Goal: Information Seeking & Learning: Find specific fact

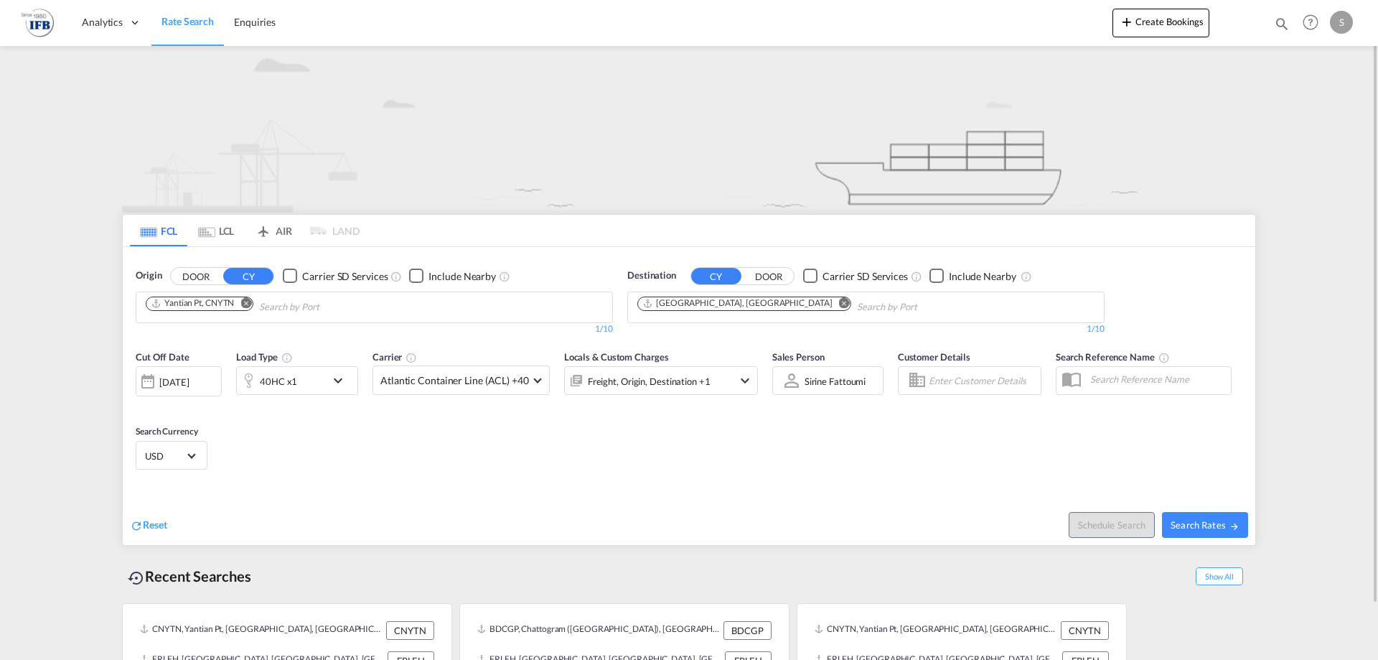
click at [163, 389] on div "[DATE]" at bounding box center [179, 381] width 86 height 30
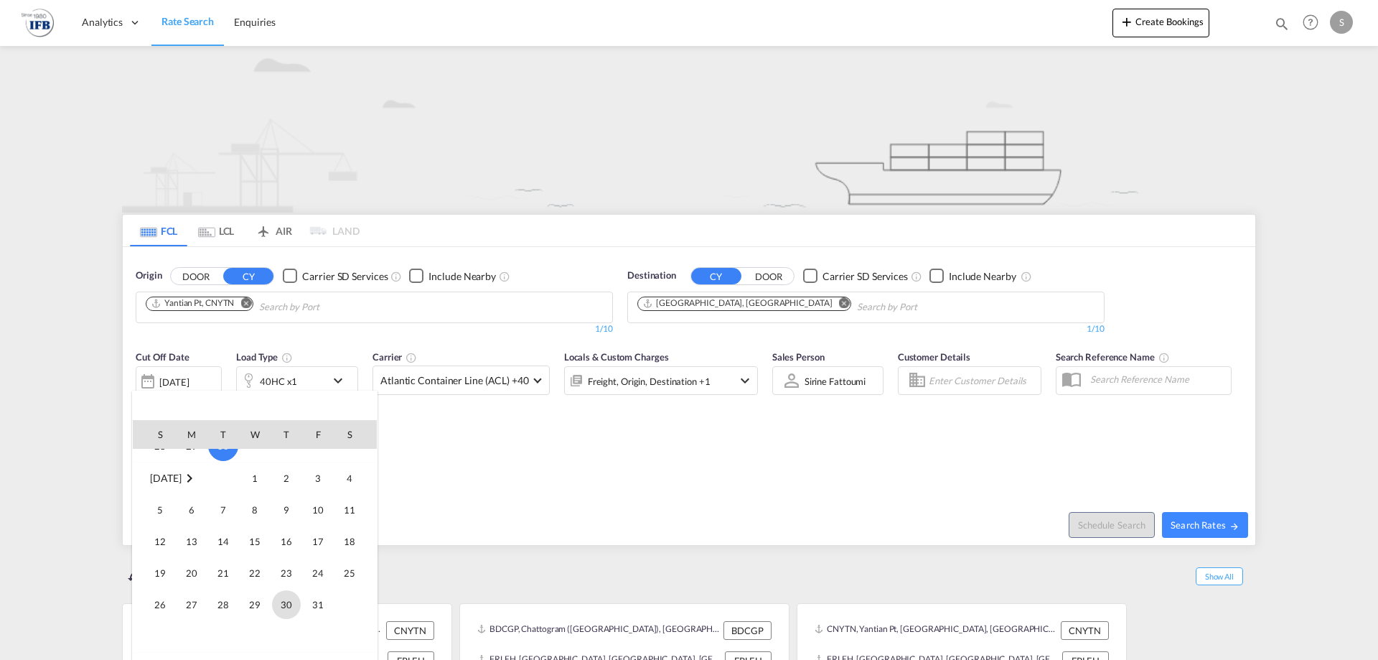
scroll to position [578, 0]
click at [220, 486] on span "7" at bounding box center [223, 489] width 29 height 29
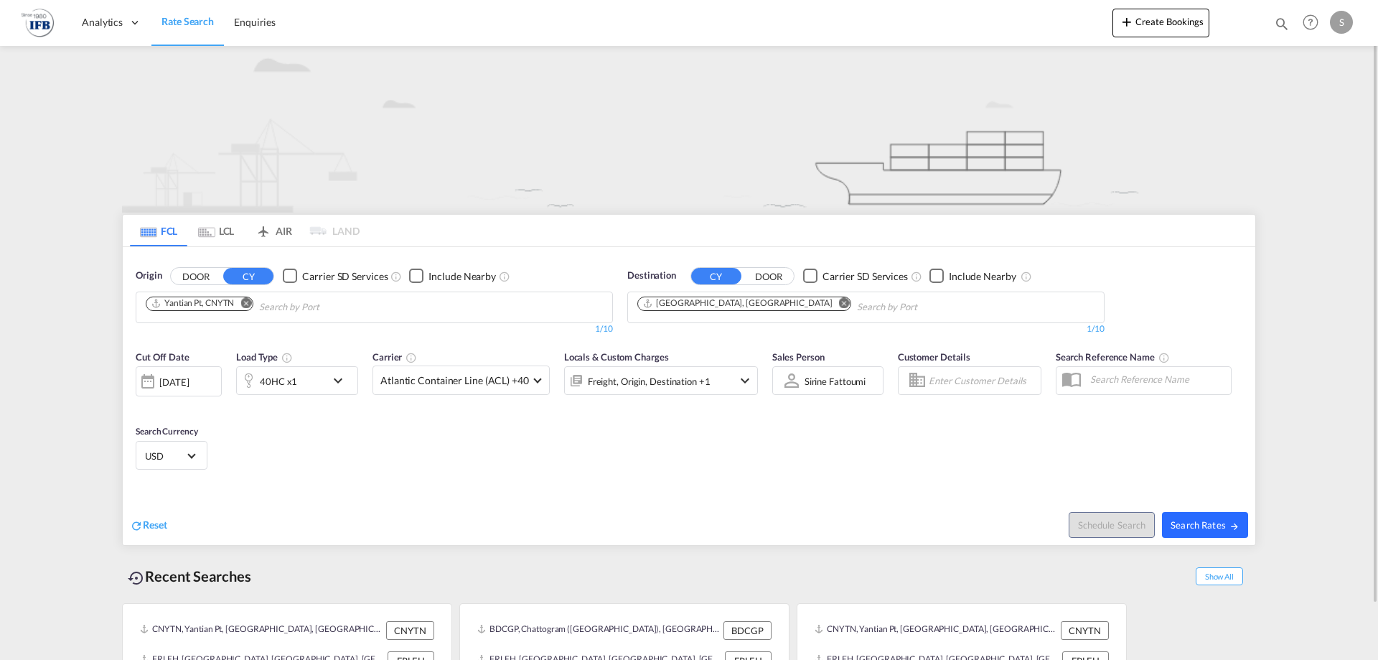
click at [1194, 513] on button "Search Rates" at bounding box center [1205, 525] width 86 height 26
type input "CNYTN to FRLEH / [DATE]"
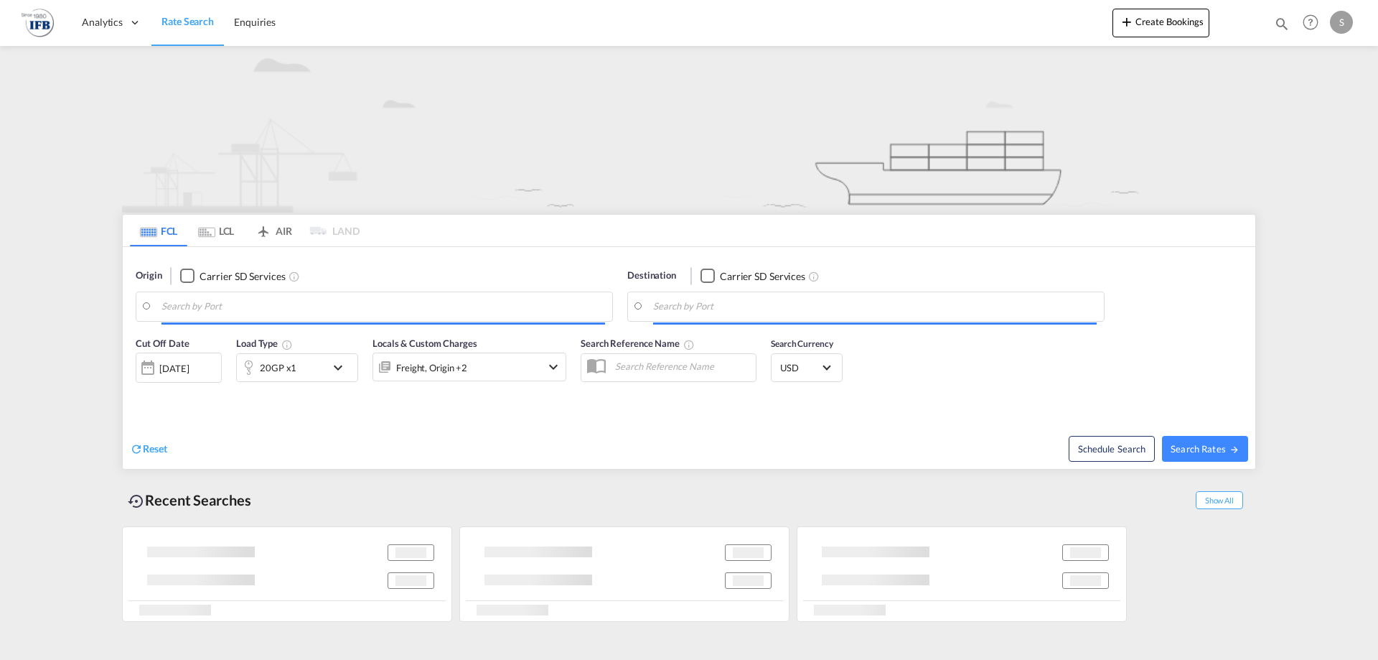
type input "Yantian Pt, CNYTN"
type input "[GEOGRAPHIC_DATA], [GEOGRAPHIC_DATA]"
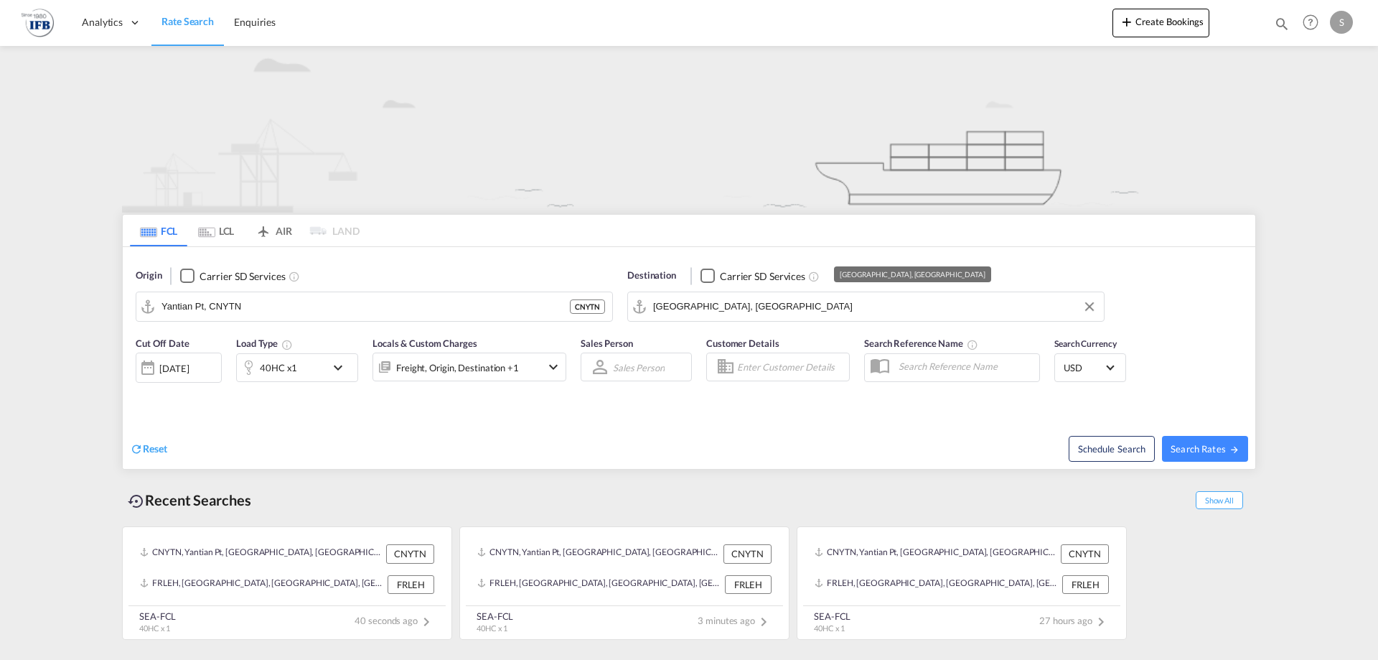
click at [746, 309] on input "[GEOGRAPHIC_DATA], [GEOGRAPHIC_DATA]" at bounding box center [875, 307] width 444 height 22
click at [169, 370] on div "[DATE]" at bounding box center [173, 368] width 29 height 13
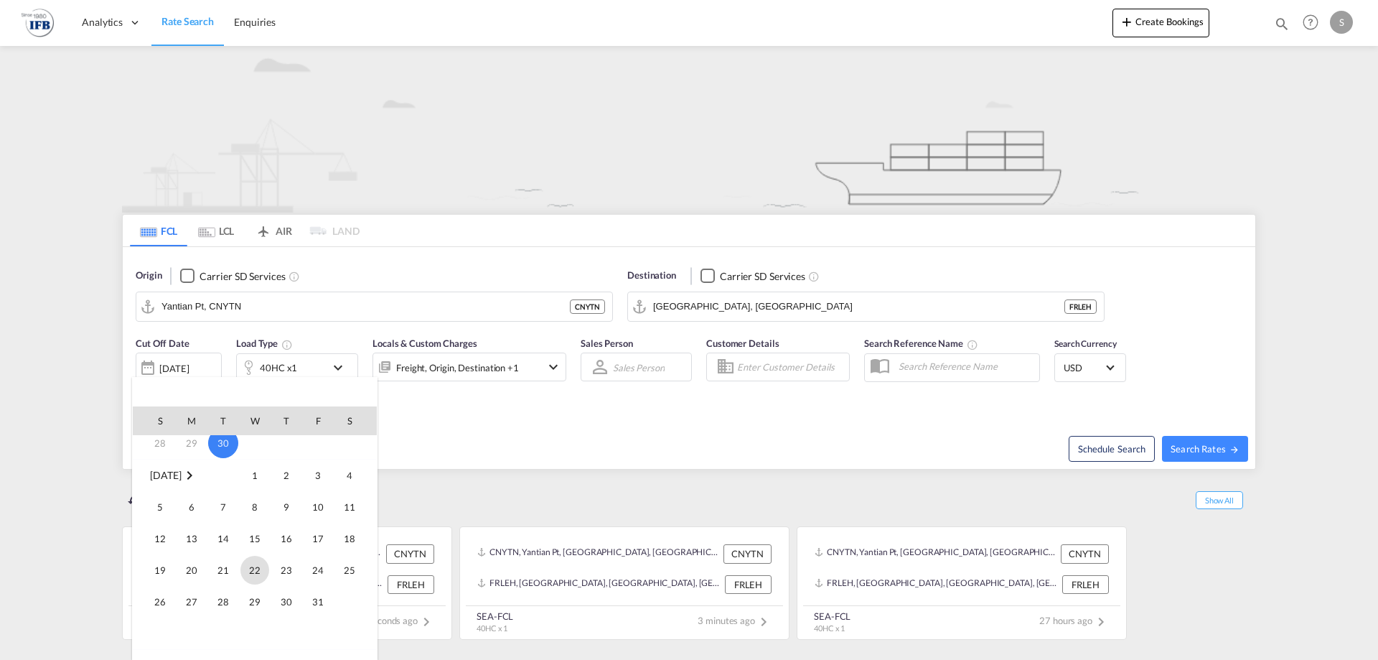
scroll to position [179, 0]
click at [283, 496] on span "9" at bounding box center [286, 493] width 29 height 29
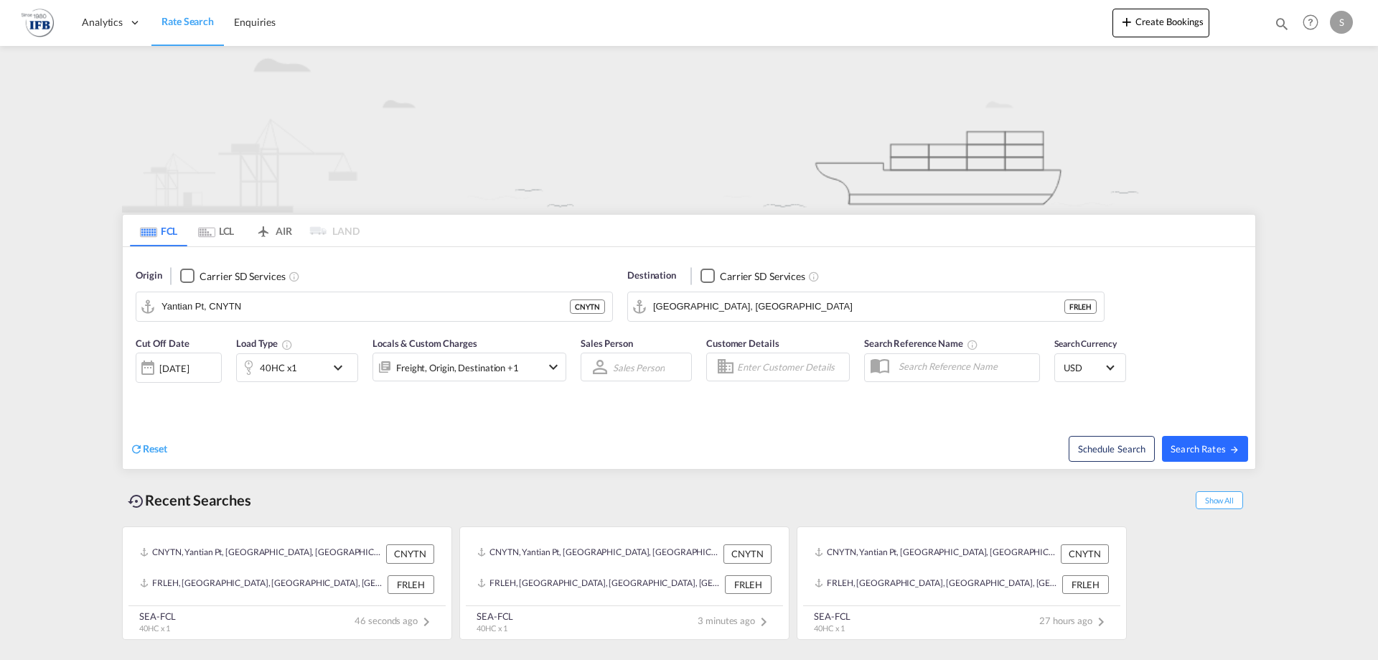
click at [1236, 454] on md-icon "icon-arrow-right" at bounding box center [1234, 449] width 10 height 10
type input "CNYTN to FRLEH / 9 Oct 2025"
